Goal: Task Accomplishment & Management: Use online tool/utility

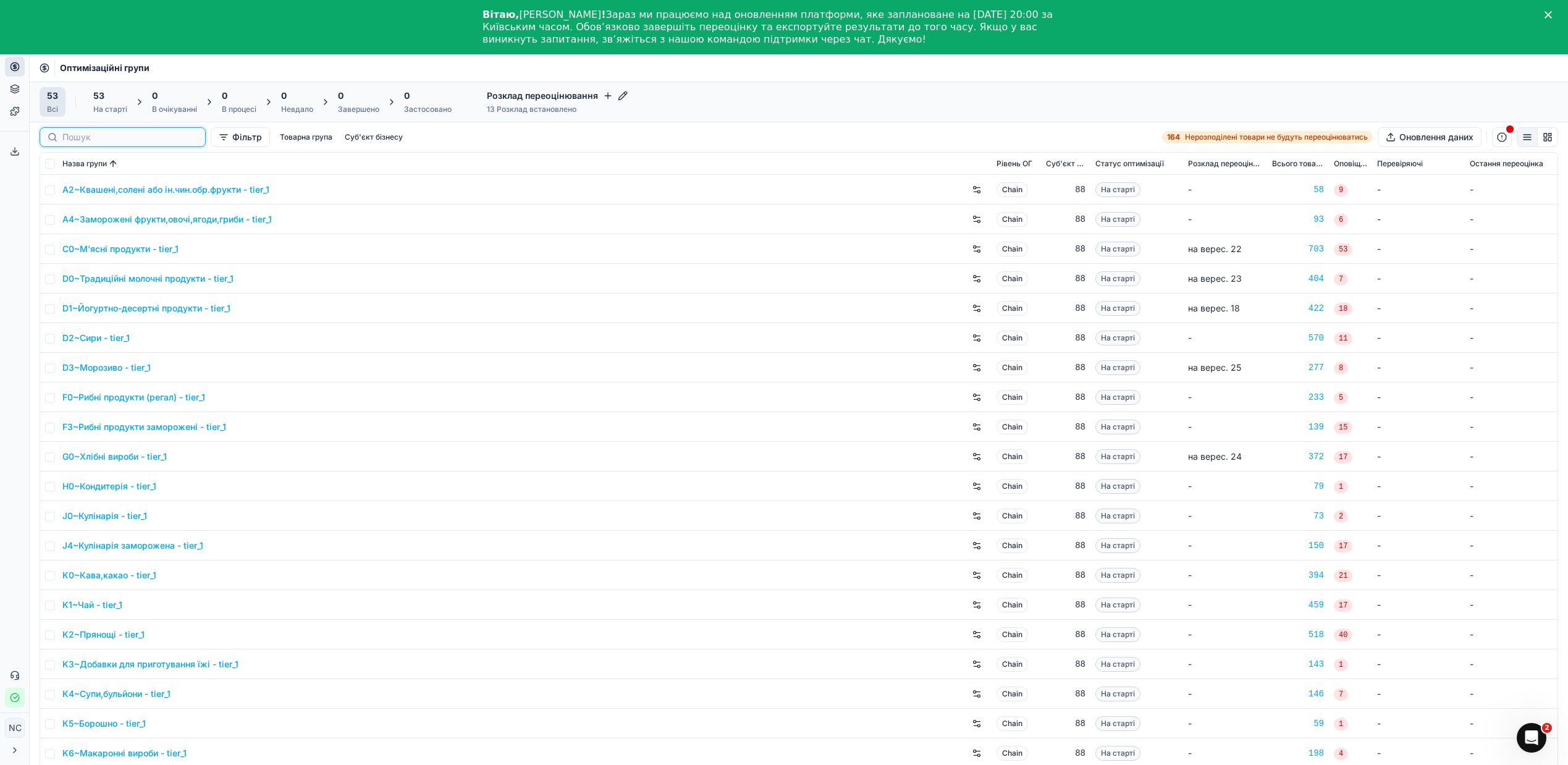
click at [67, 139] on input at bounding box center [130, 137] width 136 height 12
paste input "A4~Заморожені фрукти,овочі,ягоди,гриби"
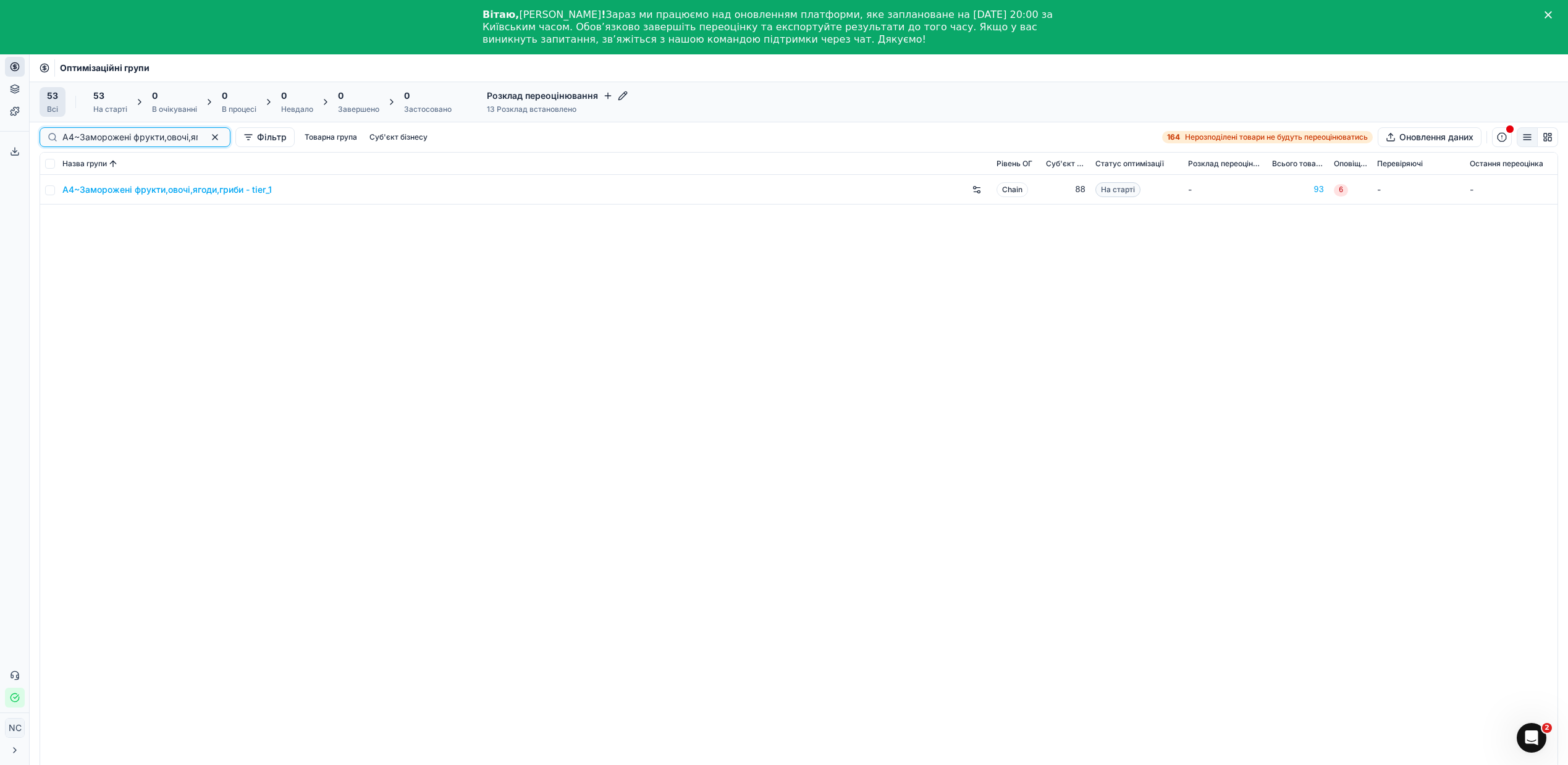
scroll to position [0, 61]
type input "A4~Заморожені фрукти,овочі,ягоди,гриби"
click at [49, 192] on input "checkbox" at bounding box center [49, 190] width 10 height 10
checkbox input "true"
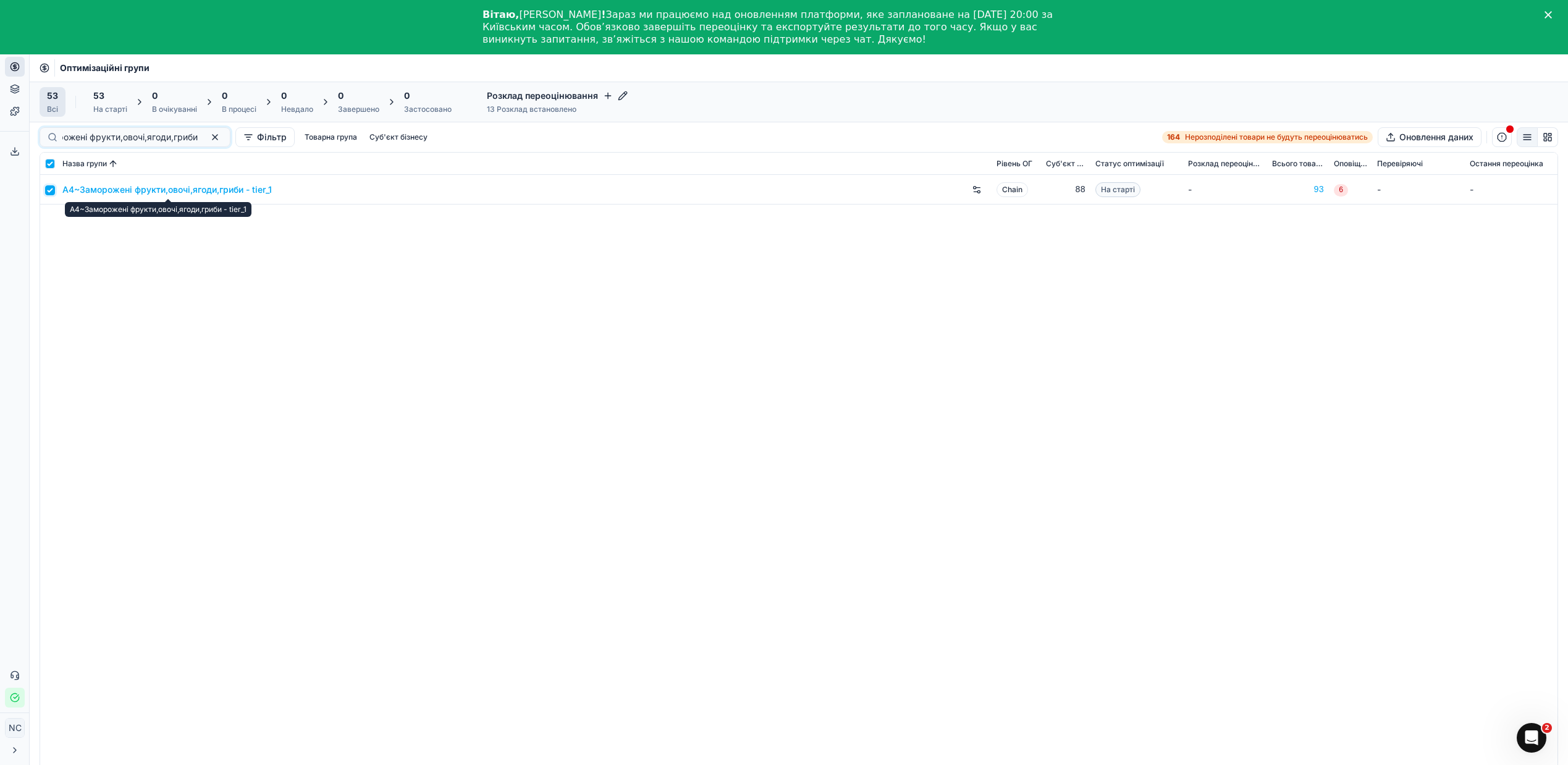
scroll to position [0, 0]
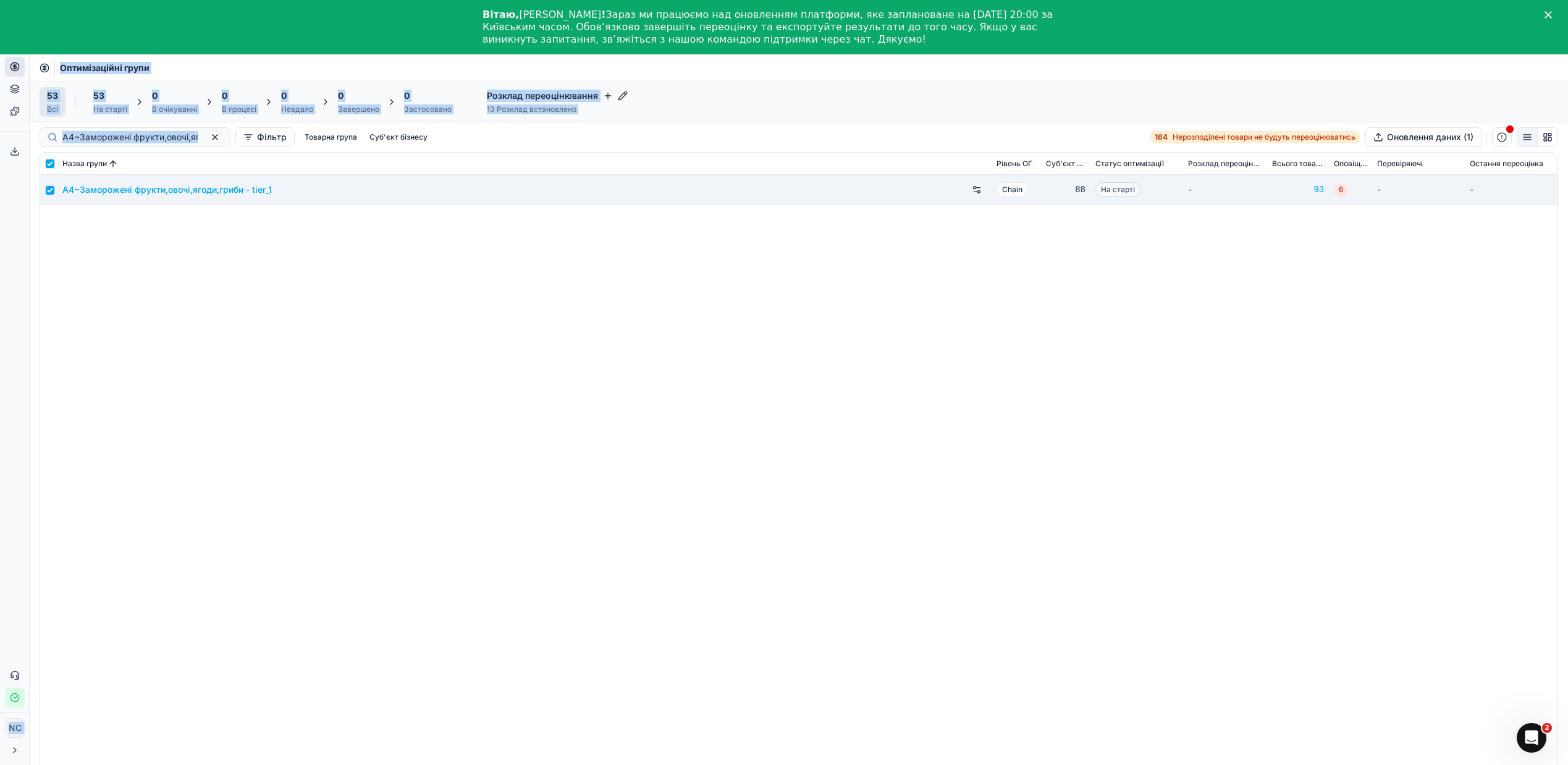
drag, startPoint x: 184, startPoint y: 139, endPoint x: 0, endPoint y: 139, distance: 184.0
click at [0, 133] on div "Pricing platform Аналітика Цінова оптимізація Асортимент продукції Шаблони Серв…" at bounding box center [784, 437] width 1568 height 765
click at [101, 136] on input "A4~Заморожені фрукти,овочі,ягоди,гриби" at bounding box center [130, 137] width 136 height 12
drag, startPoint x: 61, startPoint y: 137, endPoint x: 204, endPoint y: 142, distance: 143.1
click at [204, 142] on div "A4~Заморожені фрукти,овочі,ягоди,гриби" at bounding box center [135, 137] width 191 height 19
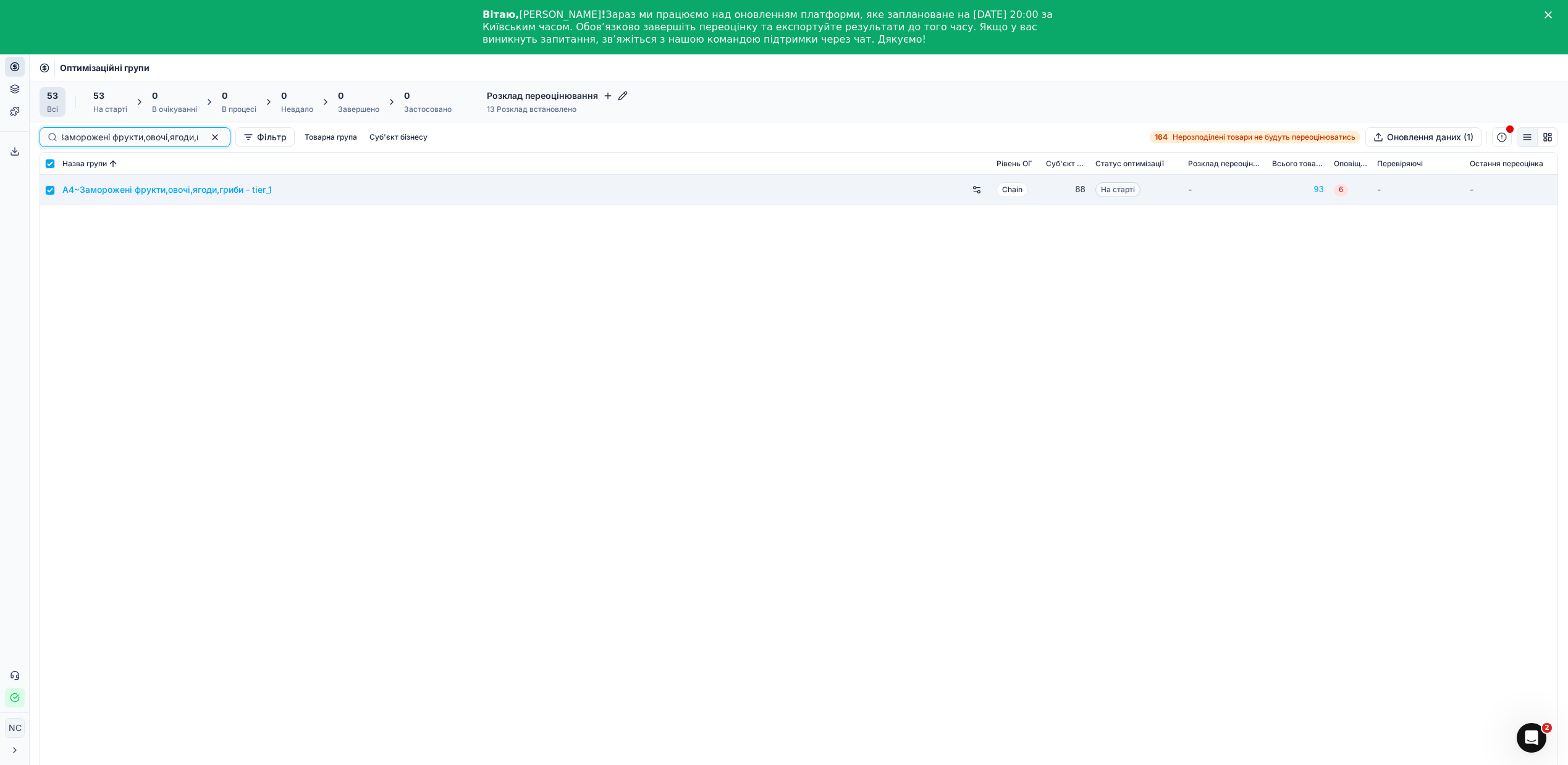
scroll to position [0, 61]
drag, startPoint x: 62, startPoint y: 139, endPoint x: 184, endPoint y: 148, distance: 122.3
click at [184, 148] on div "A4~Заморожені фрукти,овочі,ягоди,гриби Фільтр Товарна група Суб'єкт бізнесу 164…" at bounding box center [799, 137] width 1539 height 30
paste input "2~Квашені,солені або ін.чин.обр.фрукт"
type input "A2~Квашені,солені або ін.чин.обр.фрукти"
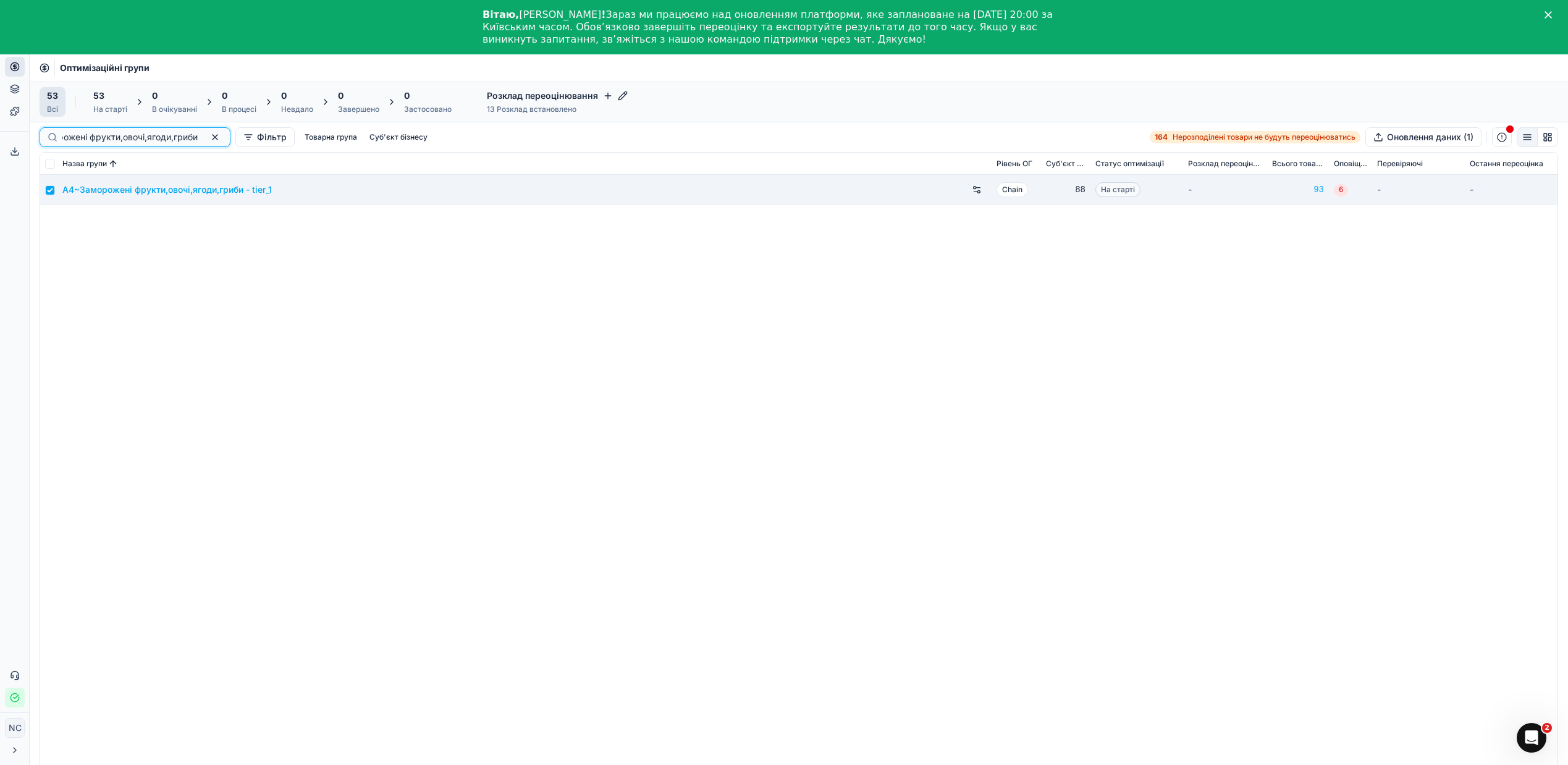
checkbox input "false"
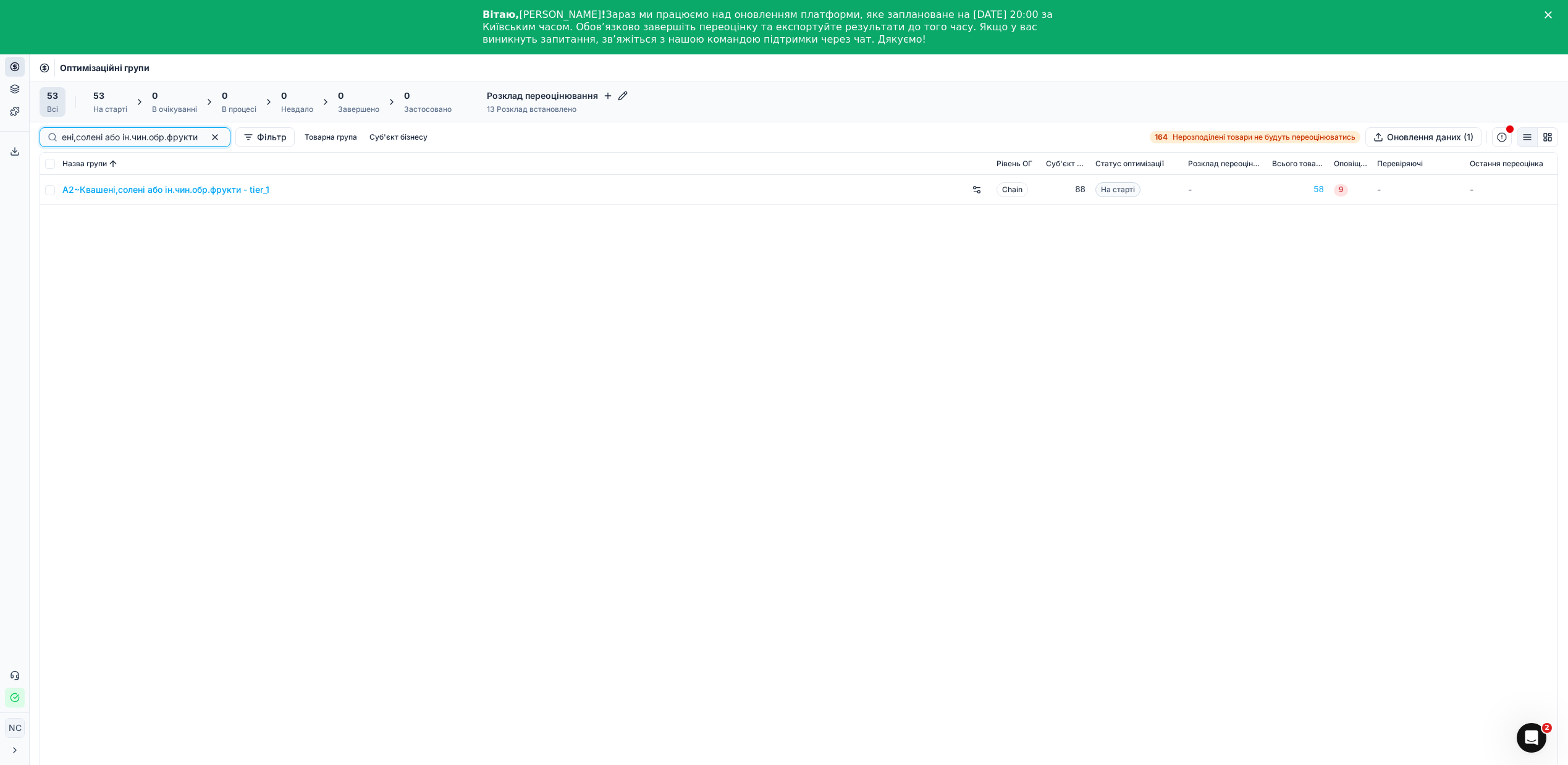
scroll to position [0, 59]
type input "A2~Квашені,солені або ін.чин.обр.фрукти"
click at [51, 192] on input "checkbox" at bounding box center [49, 190] width 10 height 10
checkbox input "true"
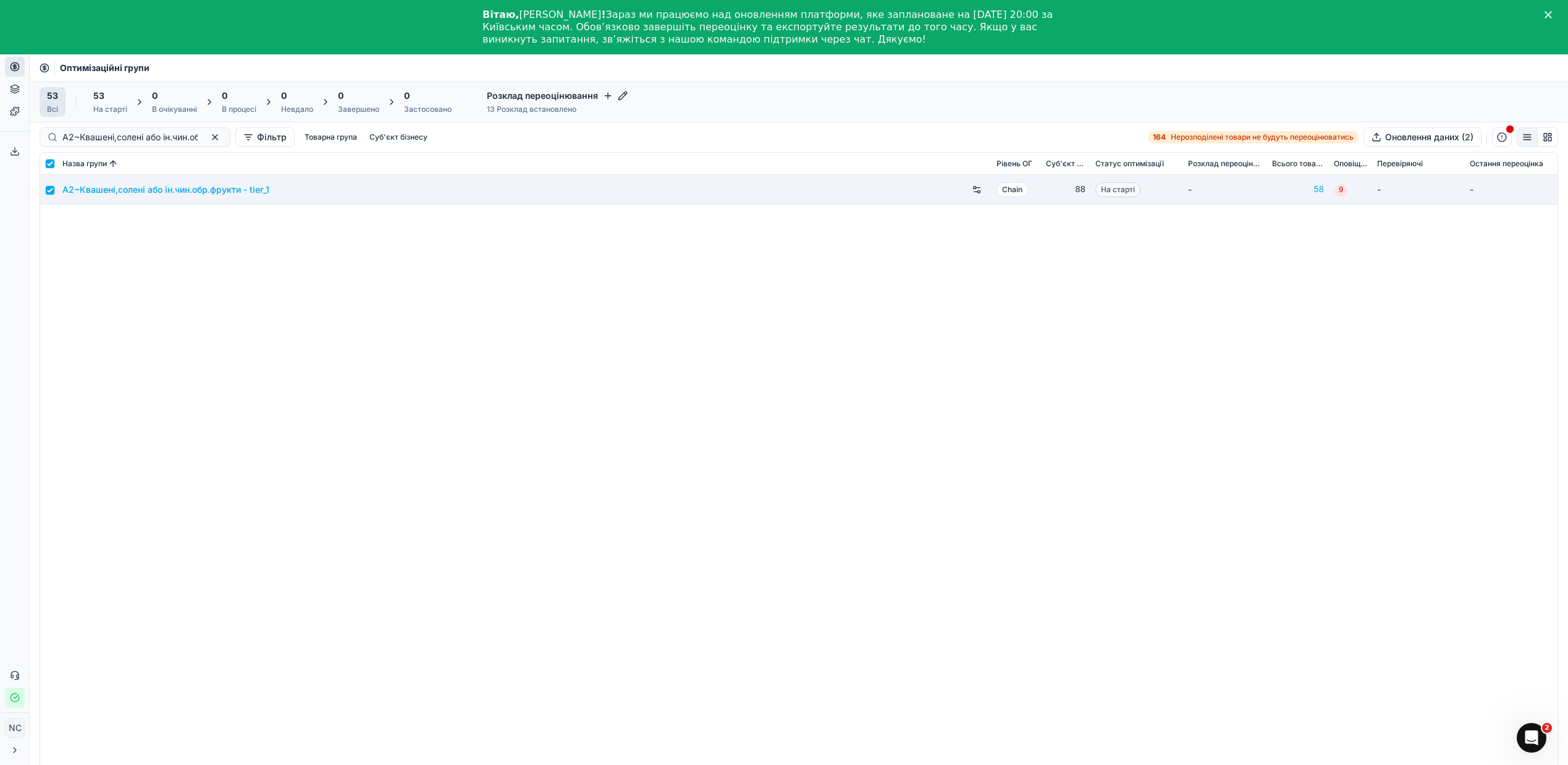
click at [107, 100] on div "53" at bounding box center [109, 96] width 34 height 12
click at [147, 99] on button "Почати (2)" at bounding box center [161, 102] width 59 height 19
checkbox input "false"
